Goal: Task Accomplishment & Management: Manage account settings

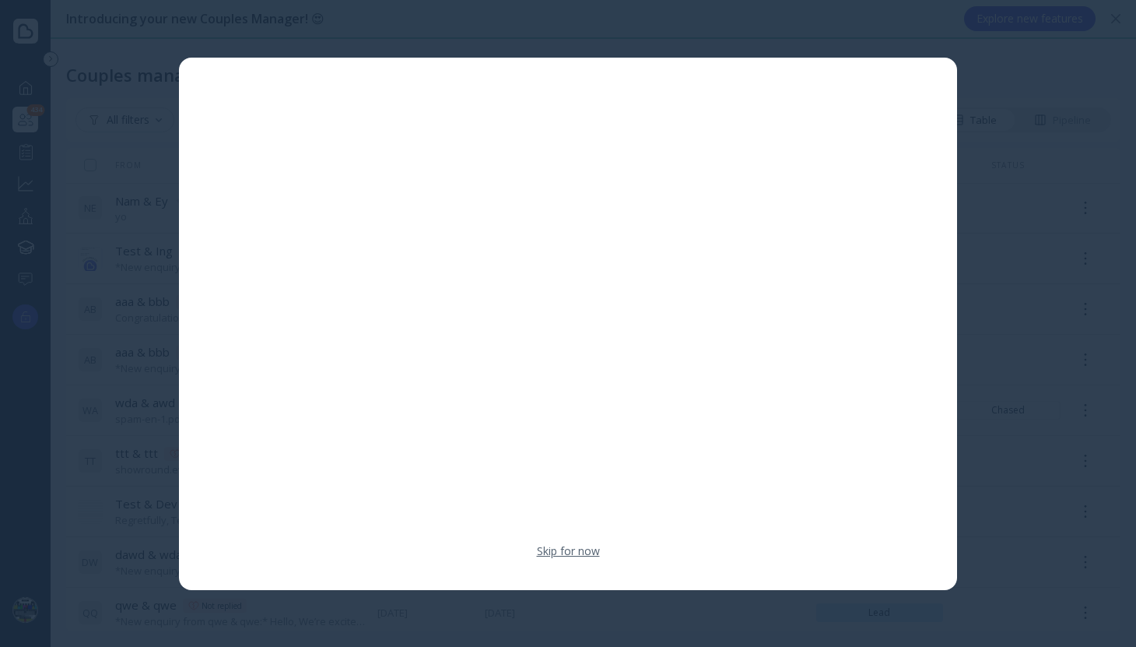
click at [585, 553] on link "Skip for now" at bounding box center [568, 551] width 63 height 16
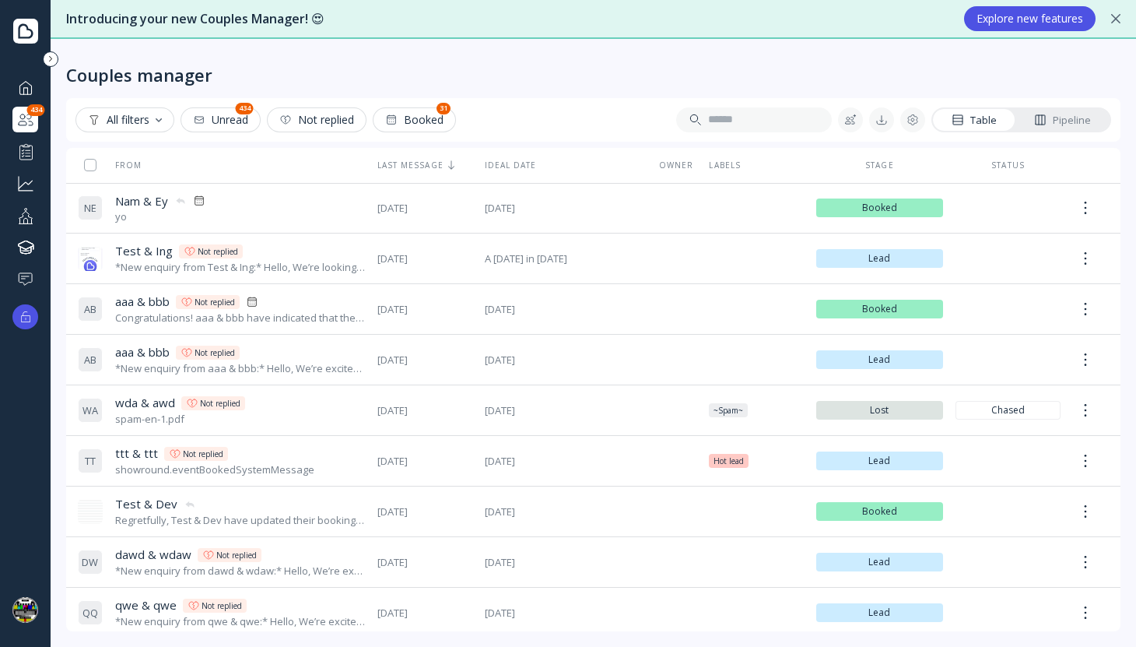
click at [406, 127] on button "Booked" at bounding box center [414, 119] width 83 height 25
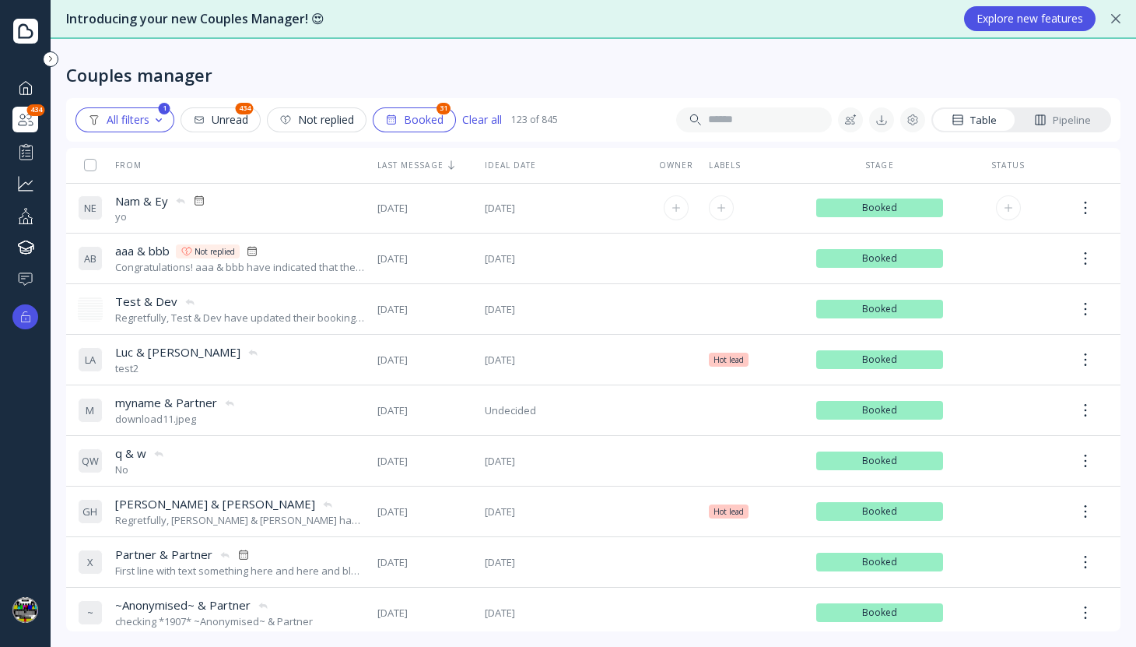
click at [328, 207] on div "N E Nam & Ey Nam & Ey yo" at bounding box center [221, 209] width 287 height 44
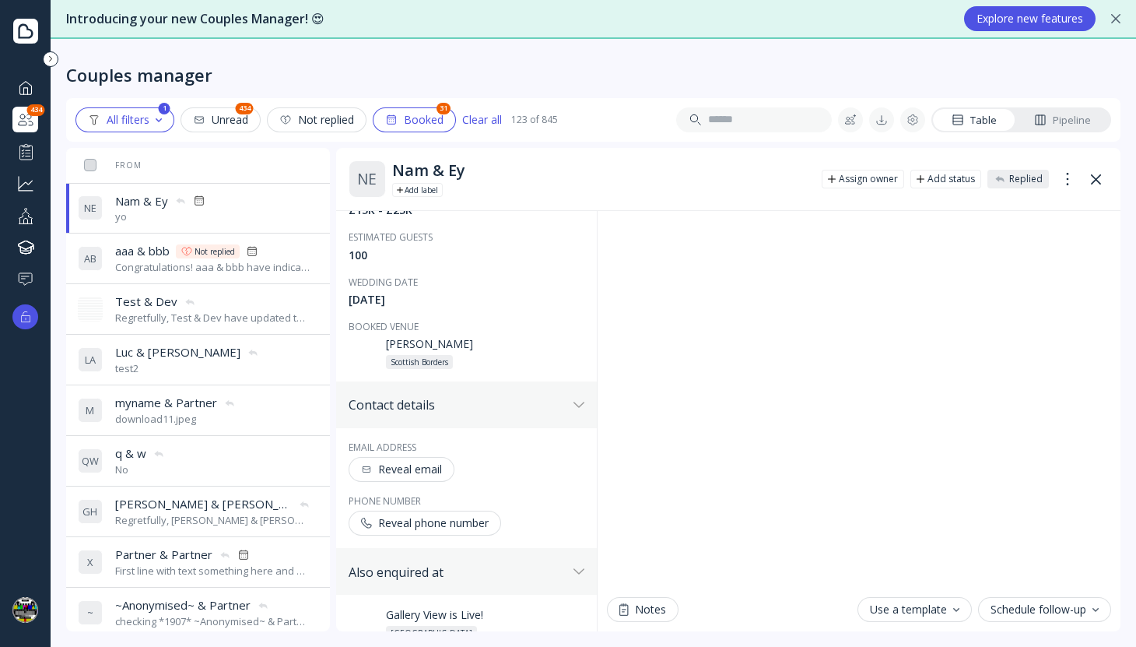
scroll to position [285, 0]
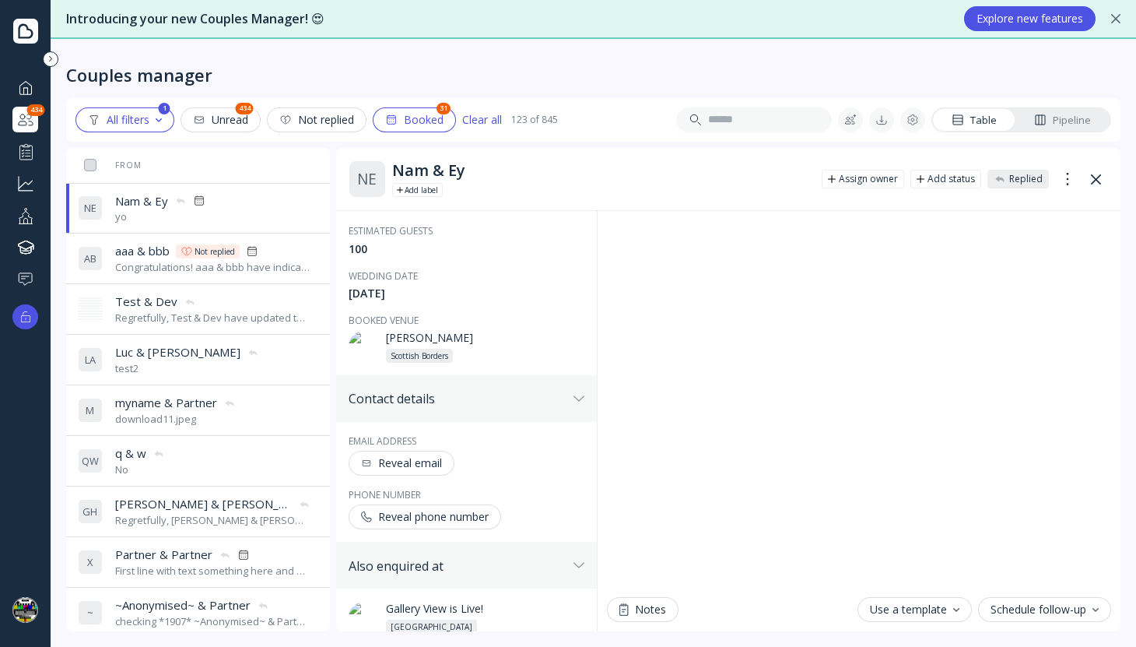
click at [417, 459] on div "Reveal email" at bounding box center [401, 463] width 81 height 12
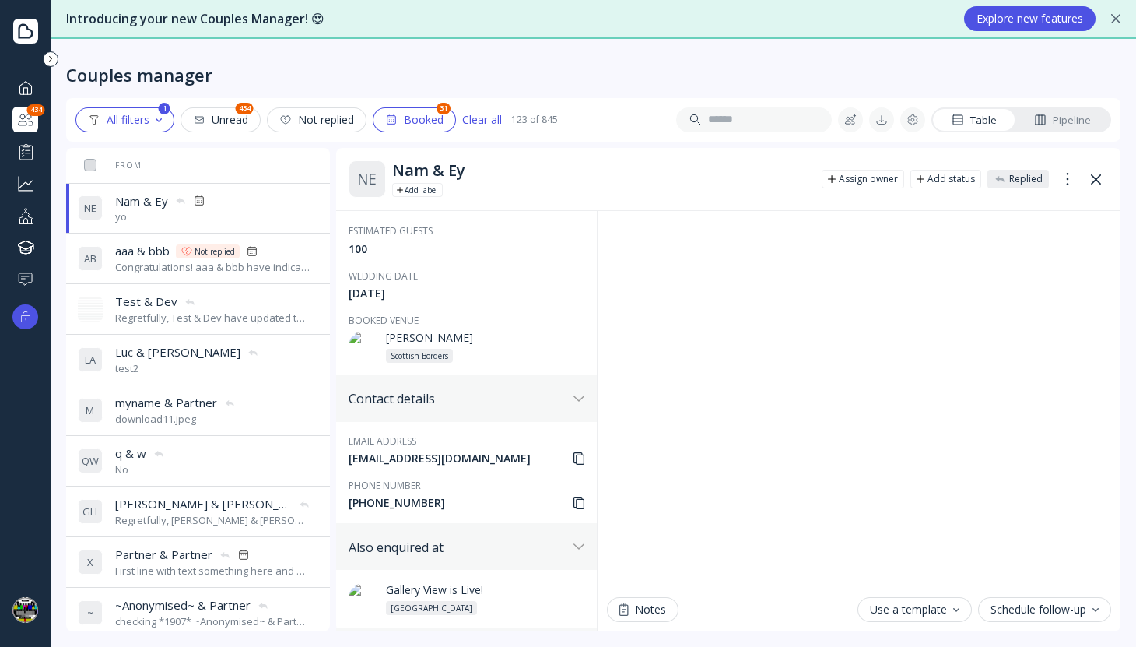
click at [1062, 118] on div "Pipeline" at bounding box center [1062, 120] width 57 height 15
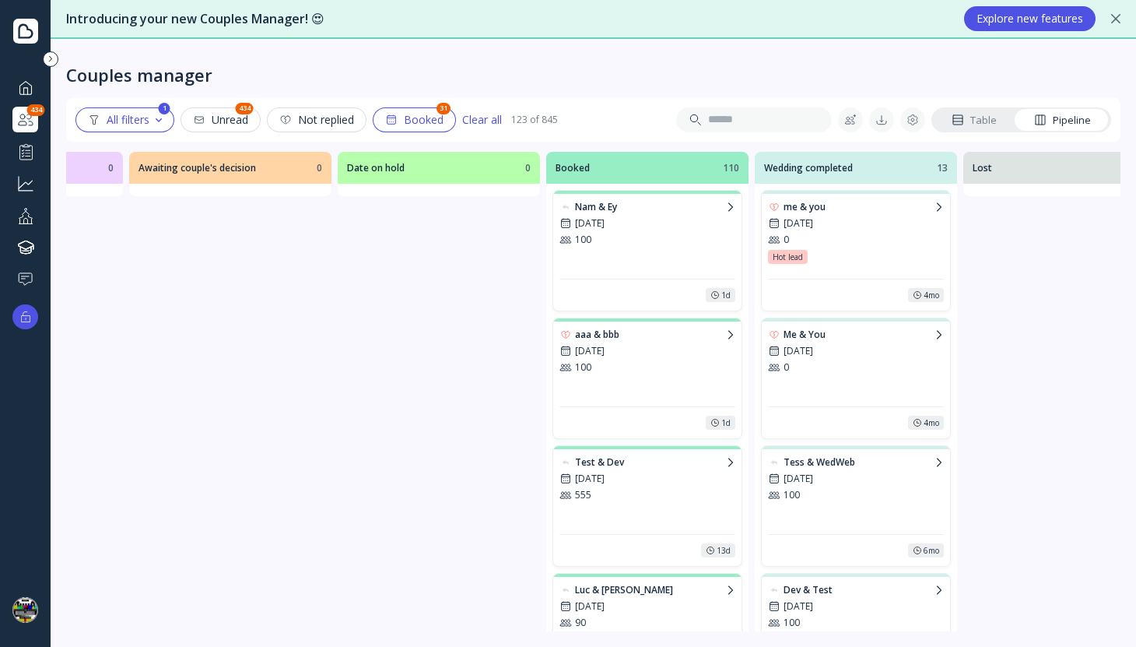
scroll to position [0, 616]
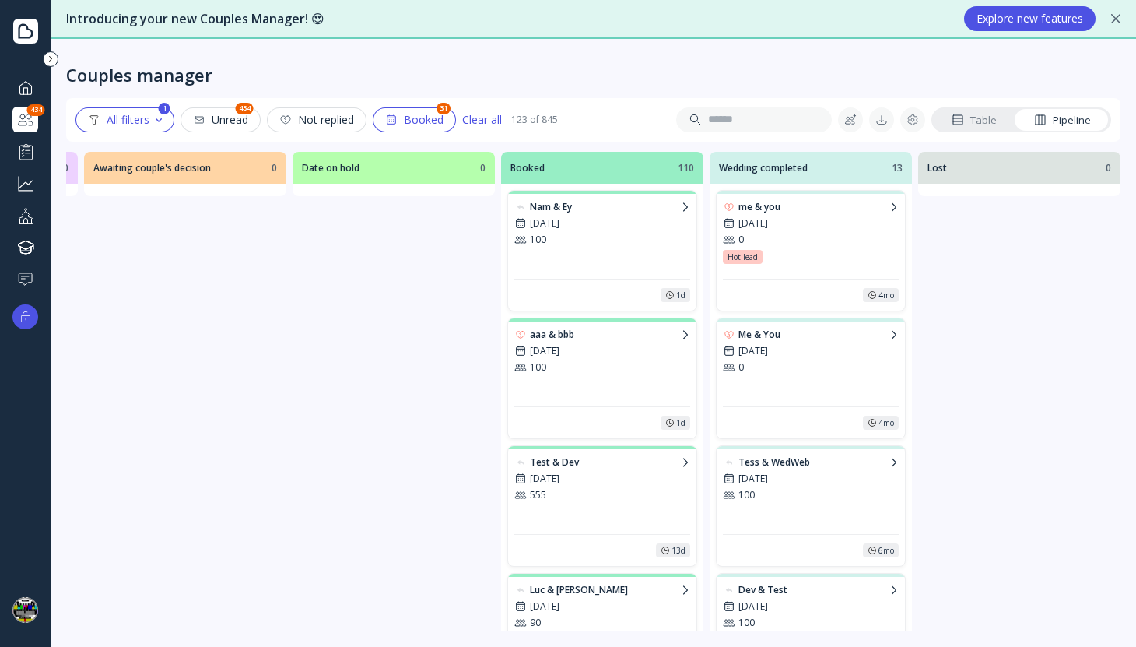
click at [422, 118] on div "Booked" at bounding box center [414, 120] width 58 height 12
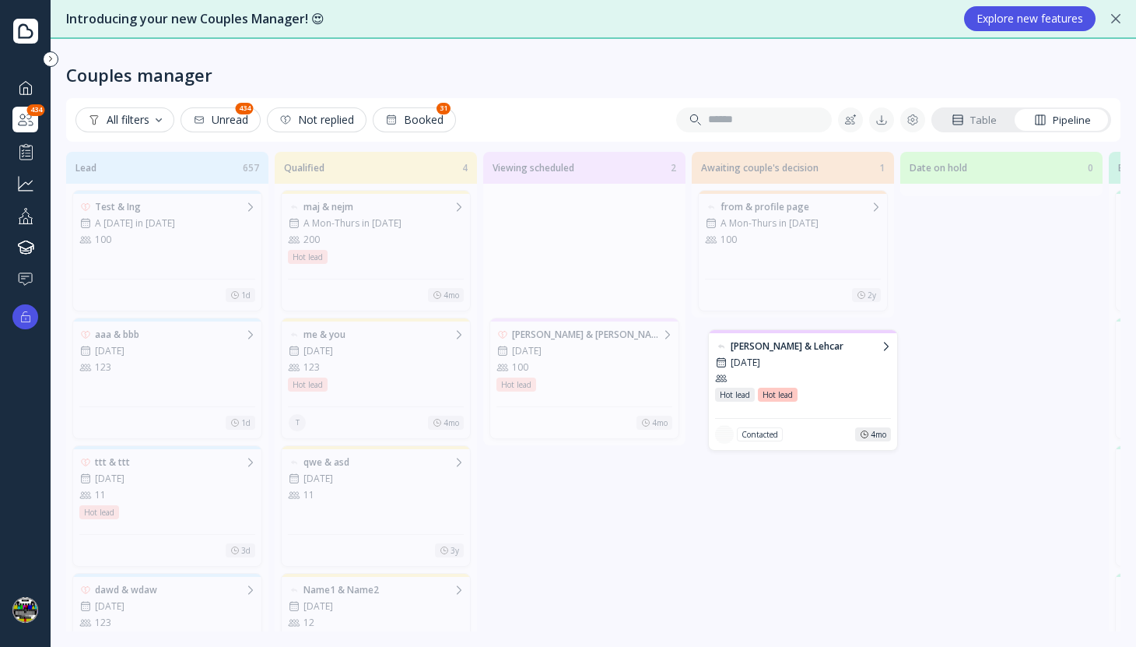
scroll to position [0, 212]
drag, startPoint x: 547, startPoint y: 213, endPoint x: 767, endPoint y: 353, distance: 260.4
click at [767, 353] on div "Lead 657 Test & Ing A [DATE] in [DATE] 100 1d aaa & bbb [DATE] 123 1d ttt & ttt…" at bounding box center [593, 389] width 1055 height 483
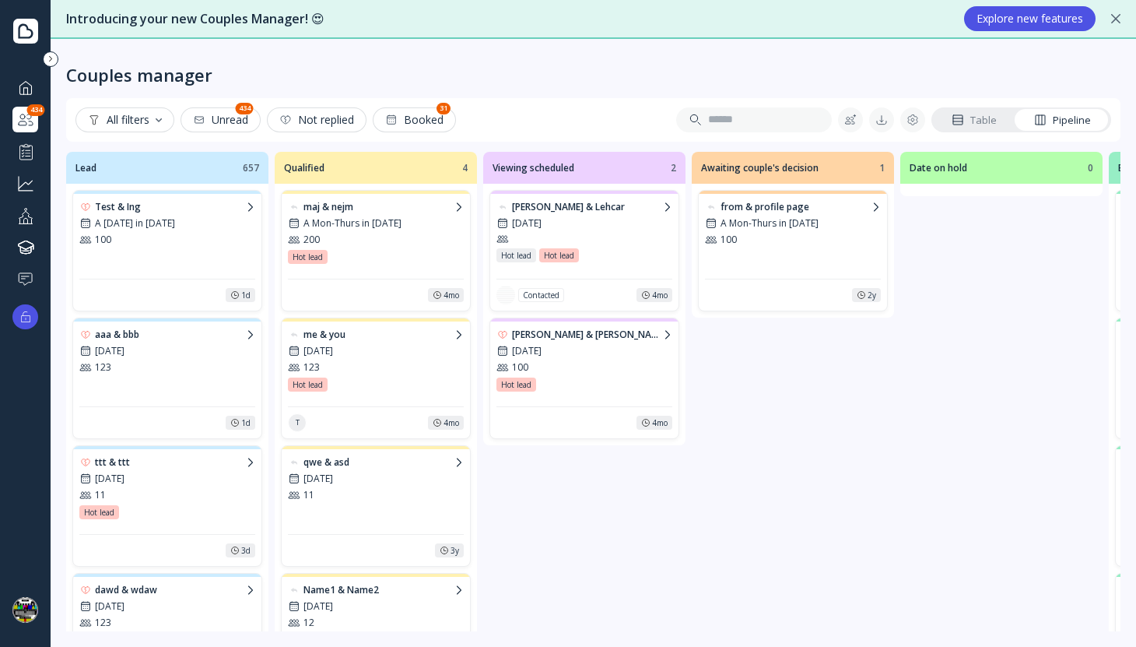
scroll to position [0, 0]
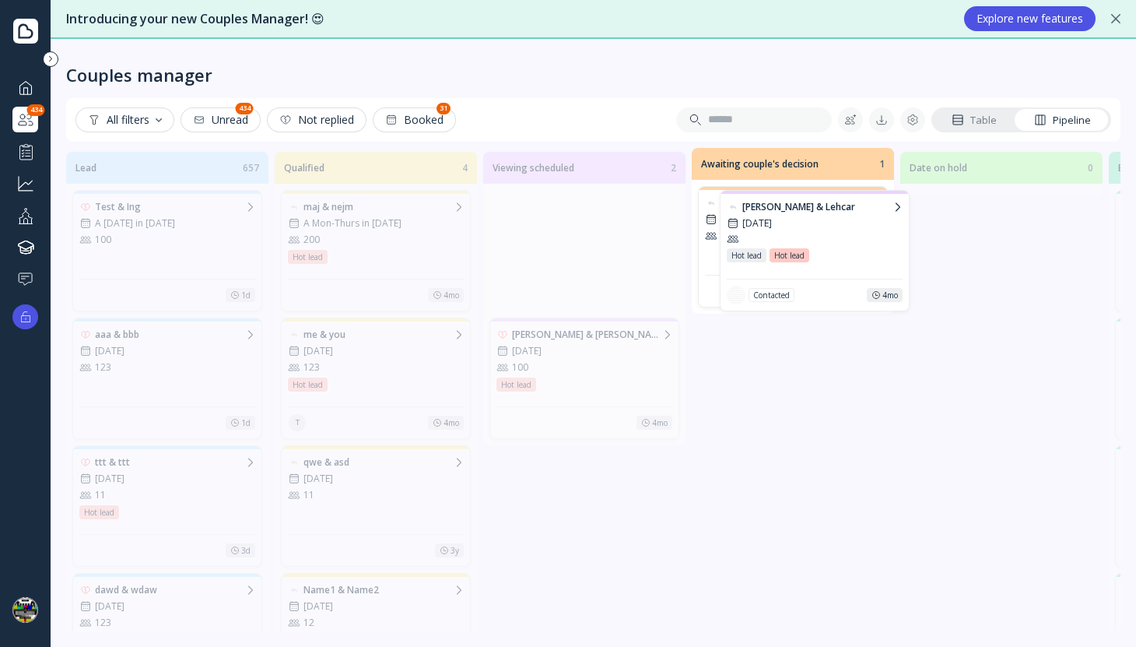
drag, startPoint x: 540, startPoint y: 227, endPoint x: 763, endPoint y: 227, distance: 222.6
click at [763, 227] on div "Lead 657 Test & Ing A [DATE] in [DATE] 100 1d aaa & bbb [DATE] 123 1d ttt & ttt…" at bounding box center [593, 389] width 1055 height 483
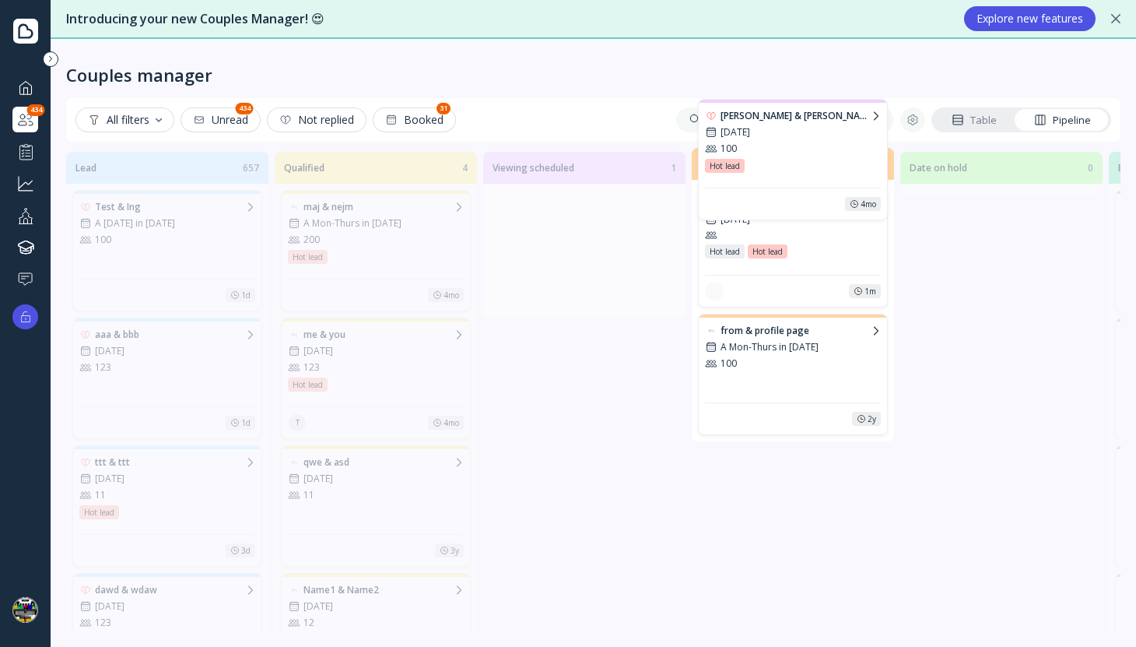
drag, startPoint x: 572, startPoint y: 245, endPoint x: 781, endPoint y: 155, distance: 227.3
click at [781, 155] on div "Lead 657 Test & Ing A [DATE] in [DATE] 100 1d aaa & bbb [DATE] 123 1d ttt & ttt…" at bounding box center [593, 389] width 1055 height 483
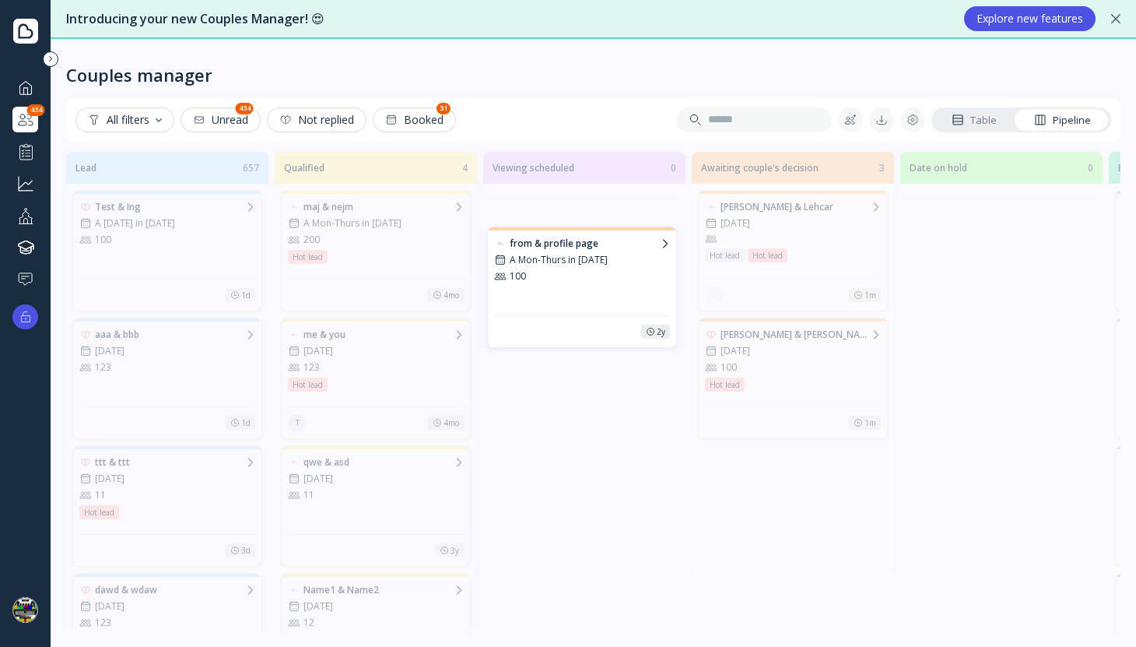
drag, startPoint x: 778, startPoint y: 490, endPoint x: 567, endPoint y: 271, distance: 304.4
click at [567, 271] on div "Lead 657 Test & Ing A [DATE] in [DATE] 100 1d aaa & bbb [DATE] 123 1d ttt & ttt…" at bounding box center [593, 389] width 1055 height 483
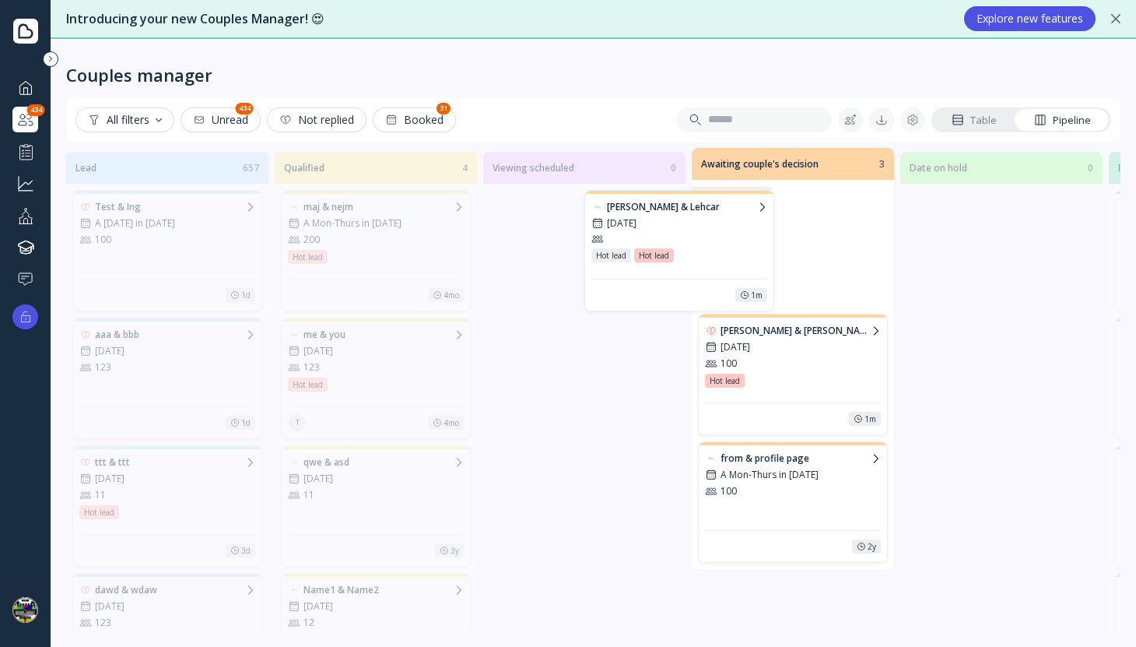
drag, startPoint x: 648, startPoint y: 269, endPoint x: 572, endPoint y: 277, distance: 76.7
click at [572, 277] on div "Lead 657 Test & Ing A [DATE] in [DATE] 100 1d aaa & bbb [DATE] 123 1d ttt & ttt…" at bounding box center [593, 389] width 1055 height 483
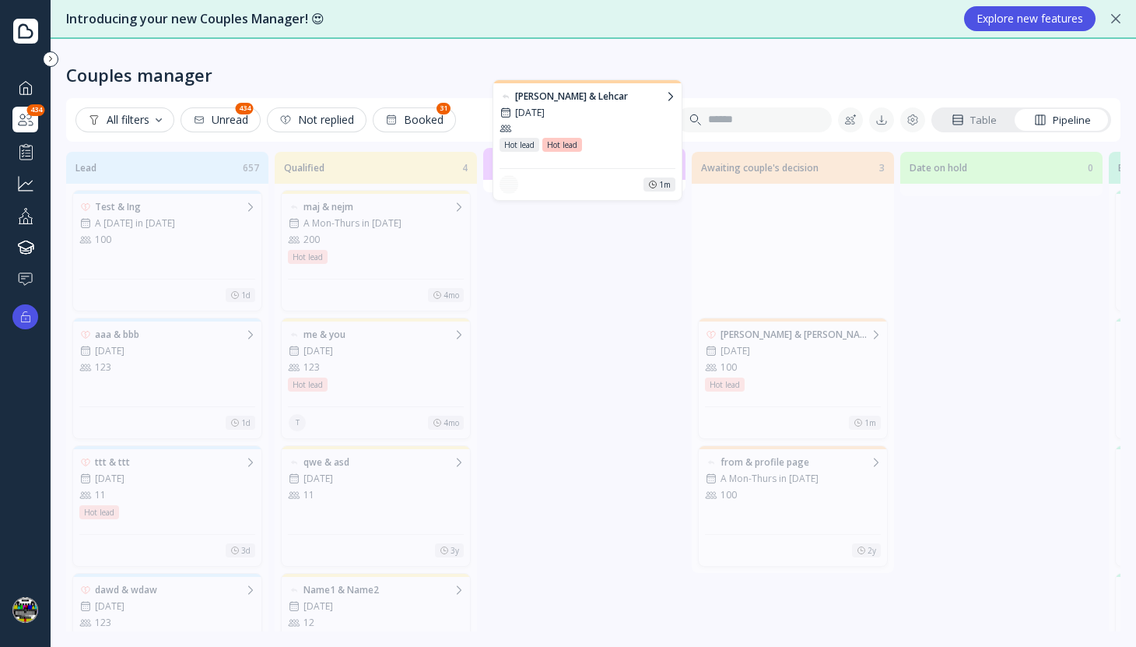
drag, startPoint x: 761, startPoint y: 285, endPoint x: 556, endPoint y: 174, distance: 233.3
click at [556, 174] on div "Lead 657 Test & Ing A [DATE] in [DATE] 100 1d aaa & bbb [DATE] 123 1d ttt & ttt…" at bounding box center [593, 389] width 1055 height 483
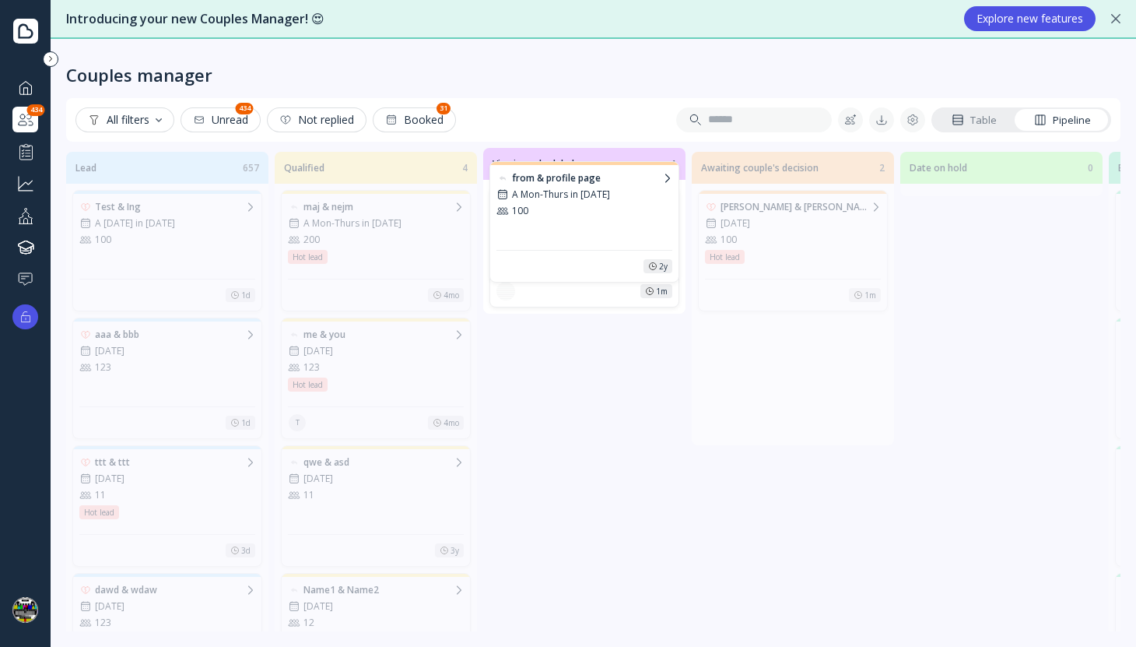
drag, startPoint x: 788, startPoint y: 333, endPoint x: 641, endPoint y: 219, distance: 187.0
click at [581, 177] on div "Lead 657 Test & Ing A [DATE] in [DATE] 100 1d aaa & bbb [DATE] 123 1d ttt & ttt…" at bounding box center [593, 389] width 1055 height 483
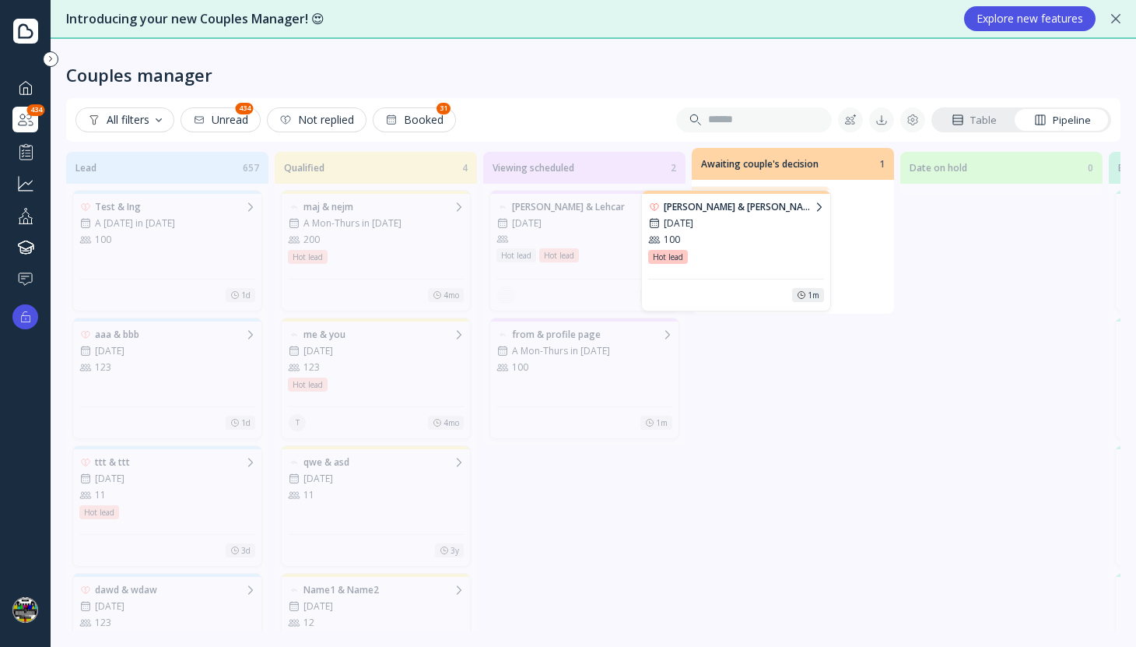
drag, startPoint x: 751, startPoint y: 228, endPoint x: 560, endPoint y: 228, distance: 191.5
click at [560, 228] on div "Lead 657 Test & Ing A [DATE] in [DATE] 100 1d aaa & bbb [DATE] 123 1d ttt & ttt…" at bounding box center [593, 389] width 1055 height 483
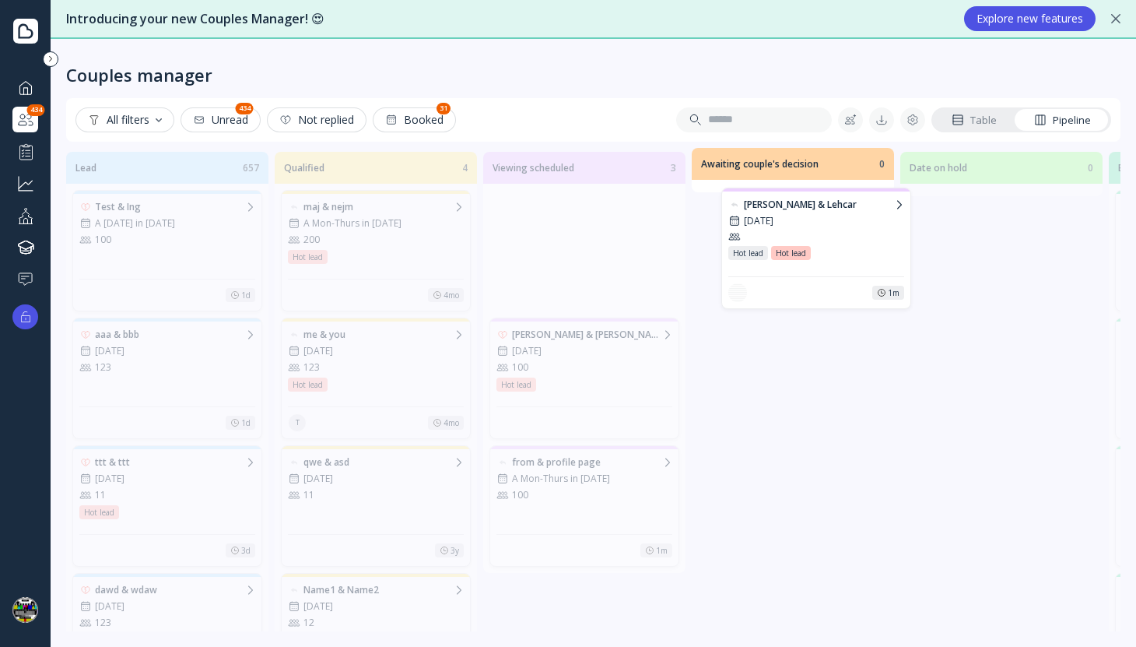
drag, startPoint x: 556, startPoint y: 230, endPoint x: 810, endPoint y: 229, distance: 253.7
click at [810, 229] on div "Lead 657 Test & Ing A [DATE] in [DATE] 100 1d aaa & bbb [DATE] 123 1d ttt & ttt…" at bounding box center [593, 389] width 1055 height 483
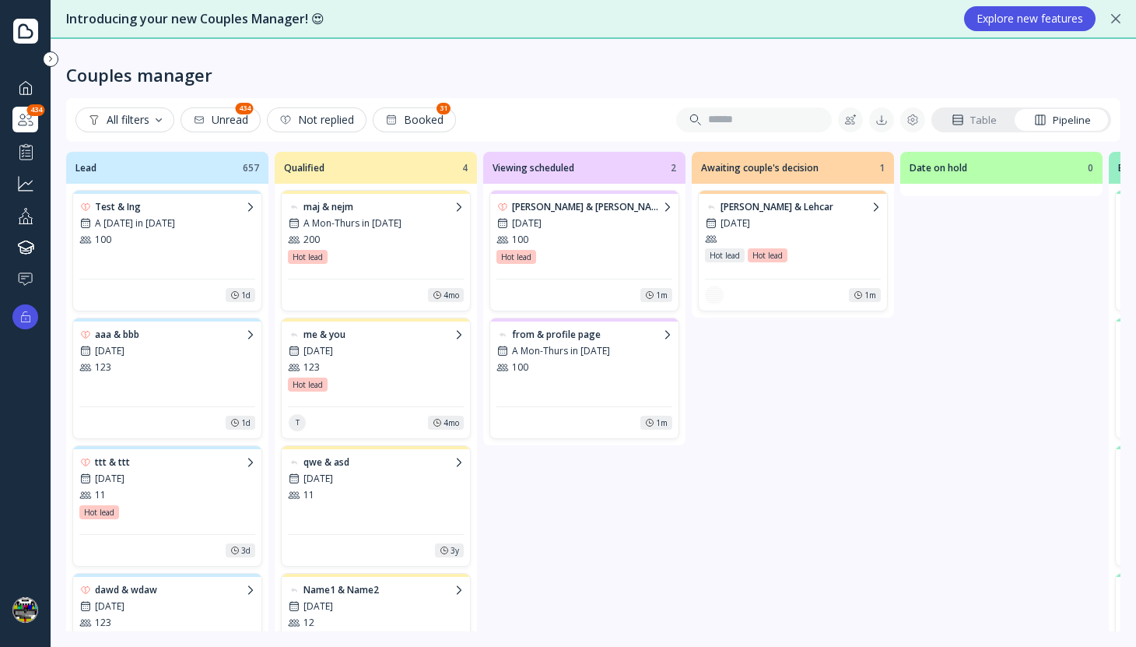
drag, startPoint x: 612, startPoint y: 247, endPoint x: 714, endPoint y: 247, distance: 102.7
click at [834, 247] on div "Lead 657 Test & Ing A [DATE] in [DATE] 100 1d aaa & bbb [DATE] 123 1d ttt & ttt…" at bounding box center [593, 389] width 1055 height 483
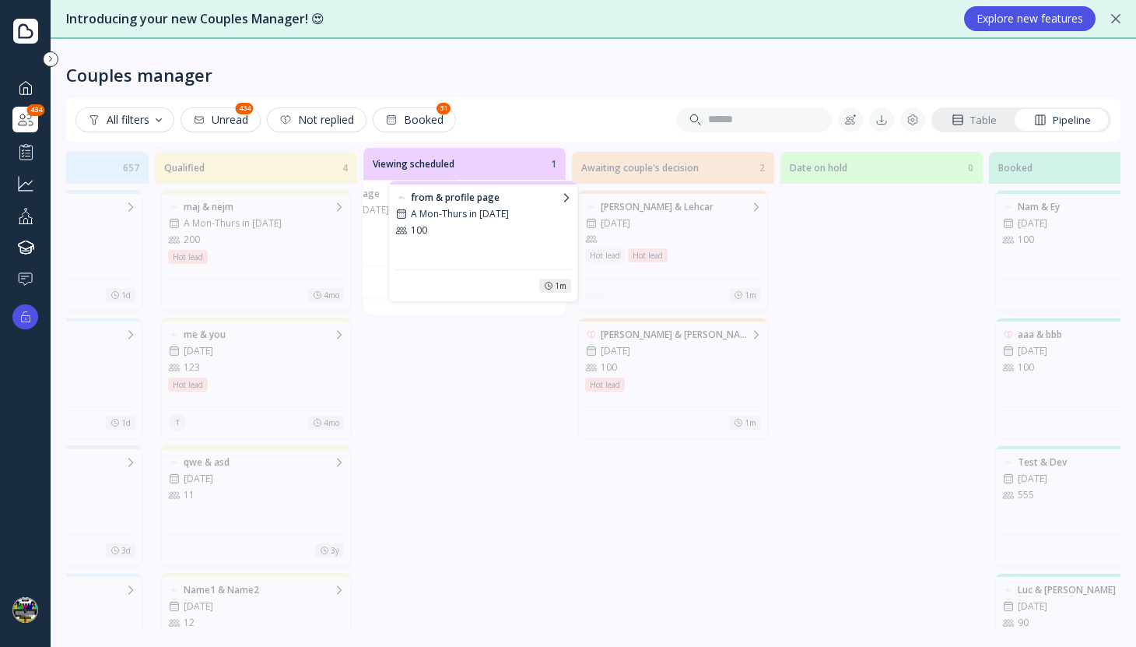
drag, startPoint x: 614, startPoint y: 251, endPoint x: 495, endPoint y: 242, distance: 119.4
click at [495, 242] on div "Lead 657 Test & Ing A [DATE] in [DATE] 100 1d aaa & bbb [DATE] 123 1d ttt & ttt…" at bounding box center [593, 389] width 1055 height 483
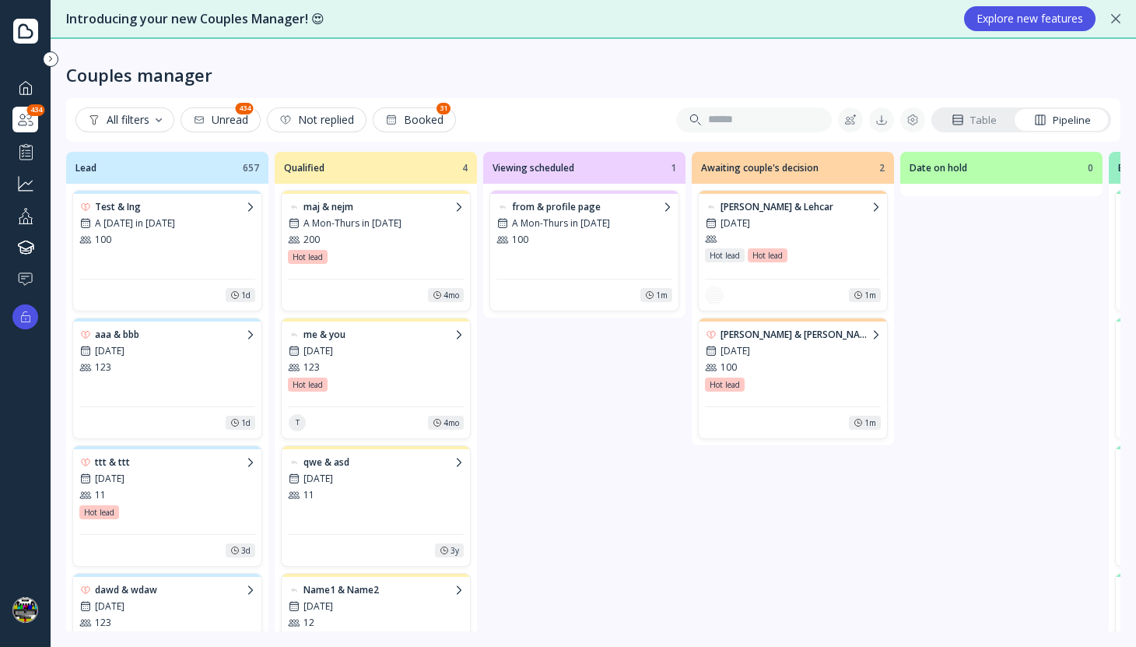
click at [30, 89] on div at bounding box center [25, 87] width 19 height 19
